Goal: Task Accomplishment & Management: Use online tool/utility

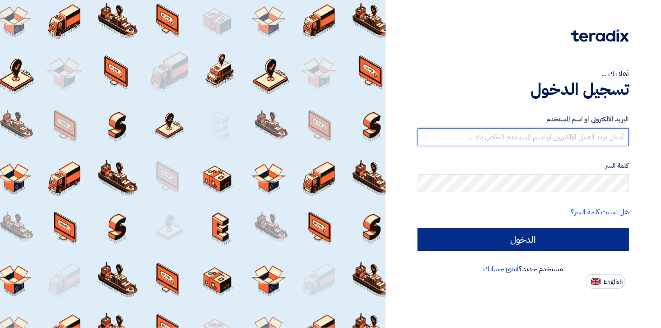
type input "[EMAIL_ADDRESS][DOMAIN_NAME]"
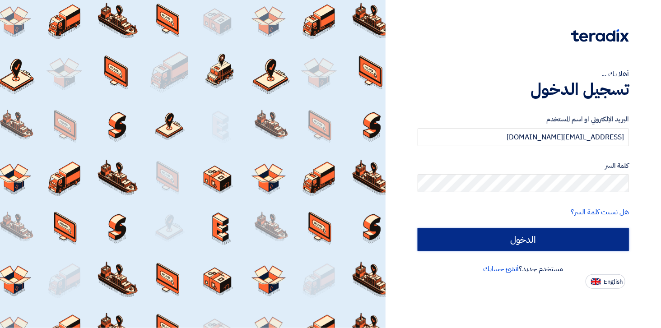
click at [542, 240] on input "الدخول" at bounding box center [523, 239] width 211 height 23
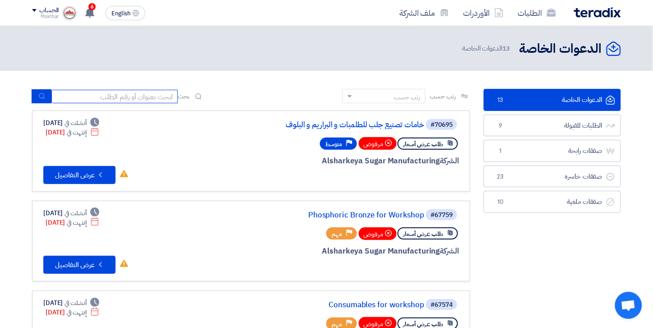
click at [96, 95] on input at bounding box center [114, 97] width 126 height 14
type input "70863"
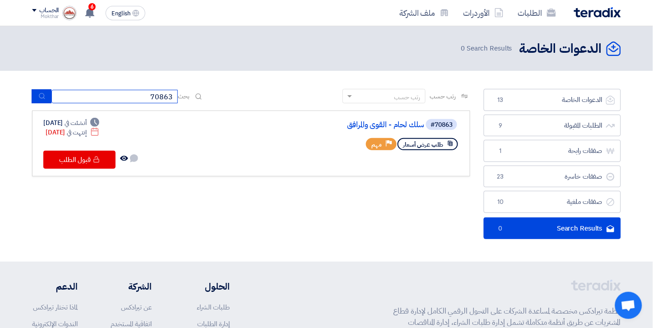
click at [154, 93] on input "70863" at bounding box center [114, 97] width 126 height 14
click at [372, 84] on section "الدعوات الخاصة الدعوات الخاصة 13 الطلبات المقبولة الطلبات المقبولة 9 صفقات رابح…" at bounding box center [326, 166] width 653 height 191
click at [82, 148] on div "Deadline أنشئت في [DATE] Deadline إنتهت في [DATE] لم تتم أي محادثة بينك وبين ال…" at bounding box center [91, 143] width 96 height 51
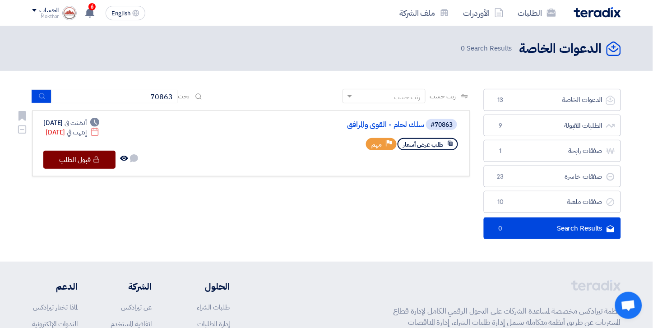
click at [93, 160] on button "Check details [GEOGRAPHIC_DATA][DEMOGRAPHIC_DATA]" at bounding box center [79, 160] width 72 height 18
click at [406, 124] on link "سلك لحام - القوي والمرافق" at bounding box center [334, 125] width 181 height 8
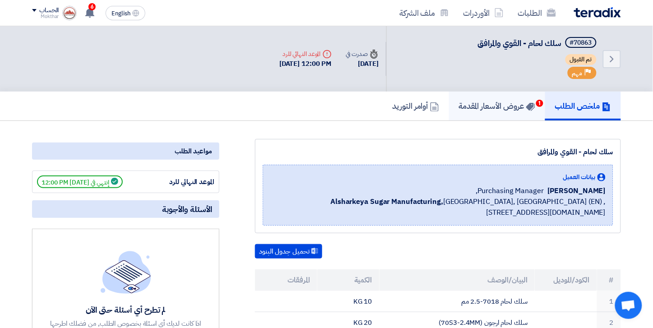
click at [491, 109] on h5 "عروض الأسعار المقدمة 1" at bounding box center [497, 106] width 76 height 10
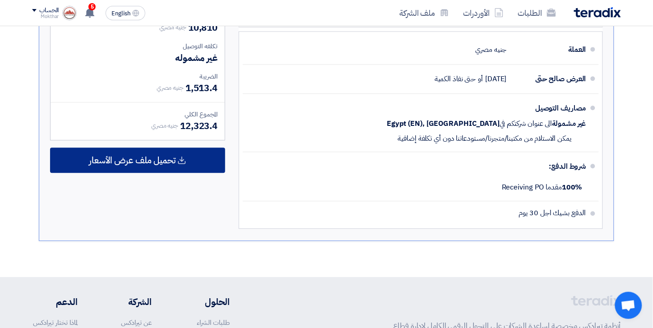
scroll to position [451, 0]
click at [156, 159] on span "تحميل ملف عرض الأسعار" at bounding box center [132, 161] width 87 height 8
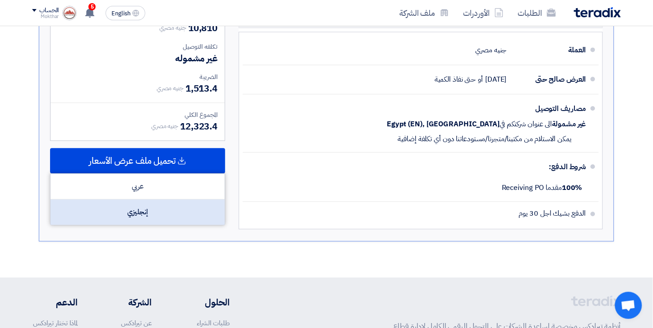
click at [154, 218] on div "إنجليزي" at bounding box center [138, 212] width 174 height 25
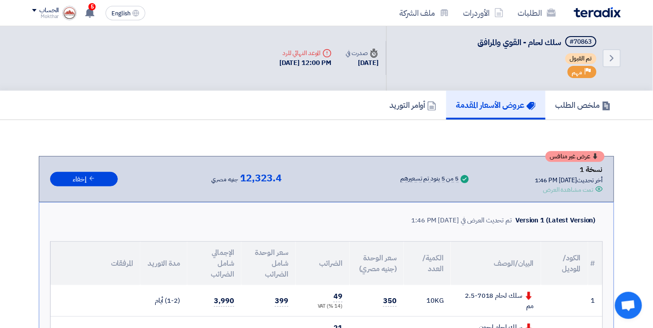
scroll to position [0, 0]
click at [87, 9] on icon at bounding box center [90, 13] width 10 height 10
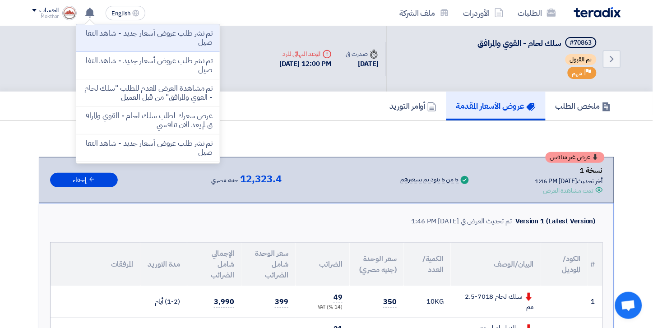
click at [434, 46] on div "Back #70863 سلك لحام - القوي والمرافق تم القبول Priority مهم" at bounding box center [503, 58] width 235 height 65
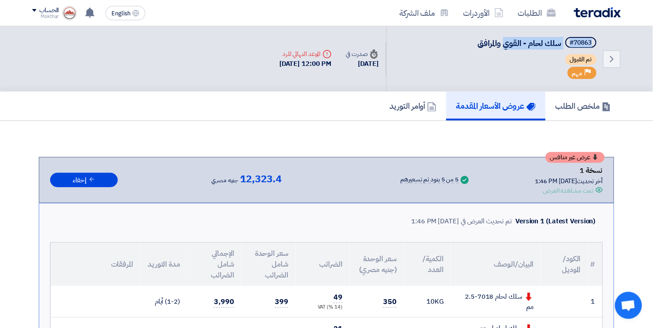
drag, startPoint x: 502, startPoint y: 47, endPoint x: 660, endPoint y: -37, distance: 179.9
